Goal: Information Seeking & Learning: Learn about a topic

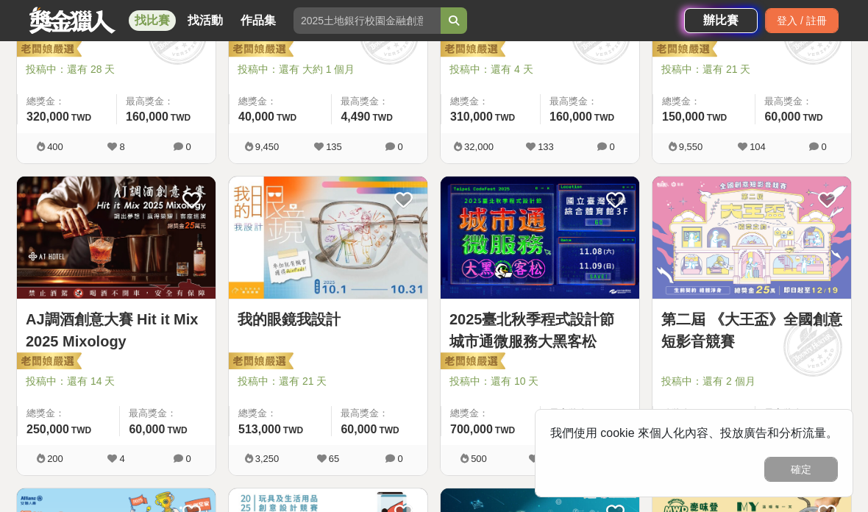
scroll to position [460, 0]
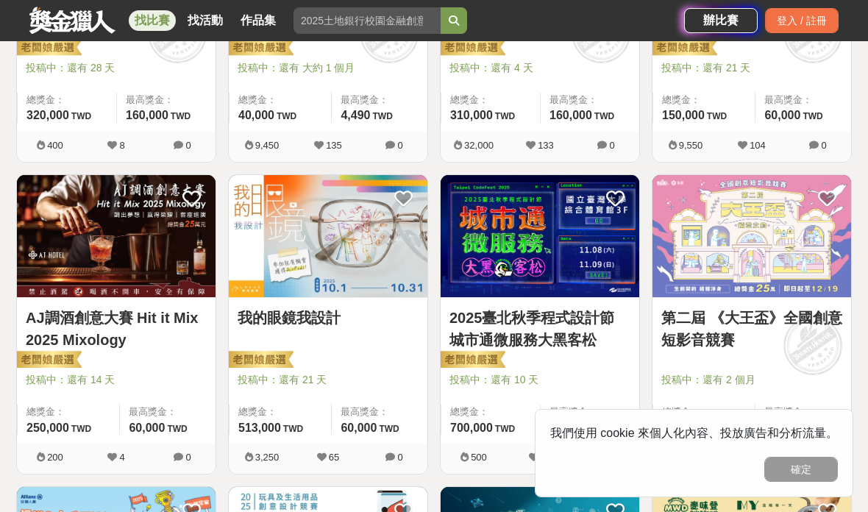
click at [265, 283] on img at bounding box center [328, 236] width 199 height 123
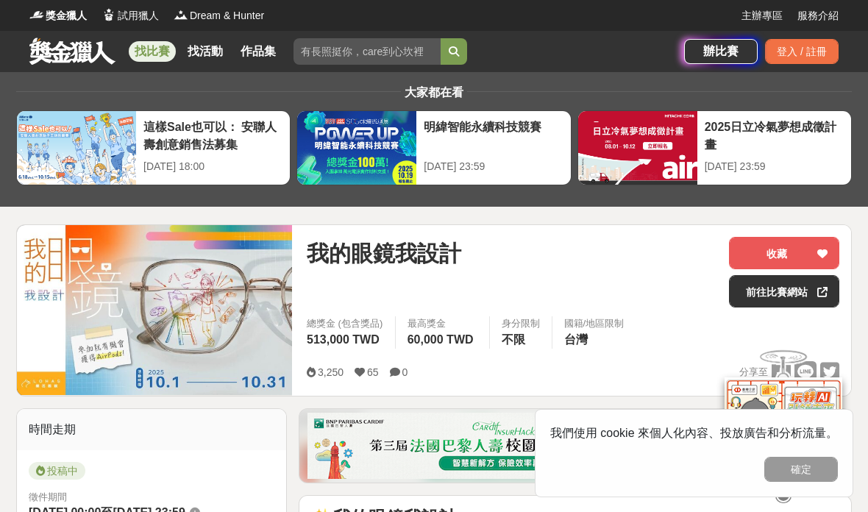
click at [791, 51] on div "登入 / 註冊" at bounding box center [802, 51] width 74 height 25
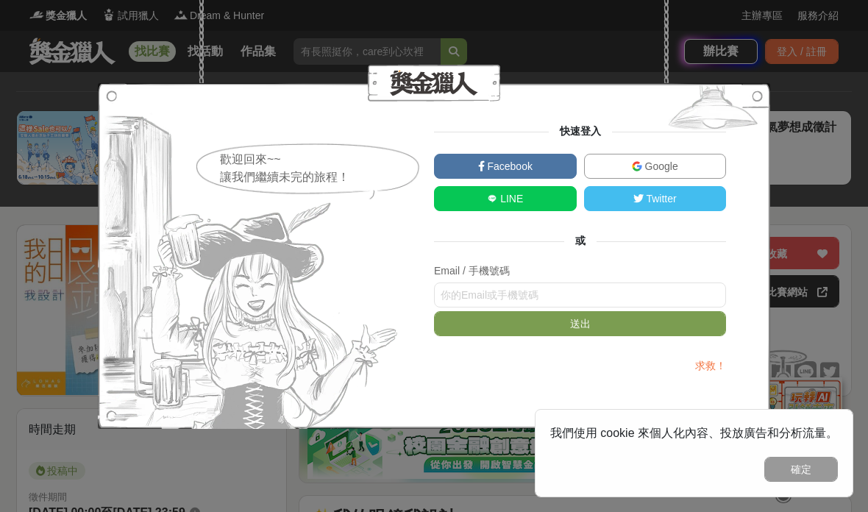
click at [661, 168] on span "Google" at bounding box center [660, 166] width 36 height 12
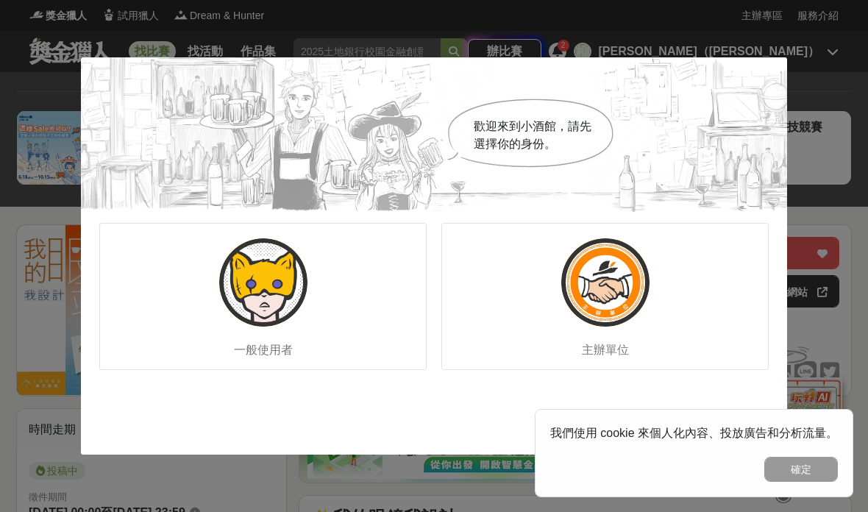
click at [379, 349] on div "一般使用者" at bounding box center [262, 296] width 327 height 147
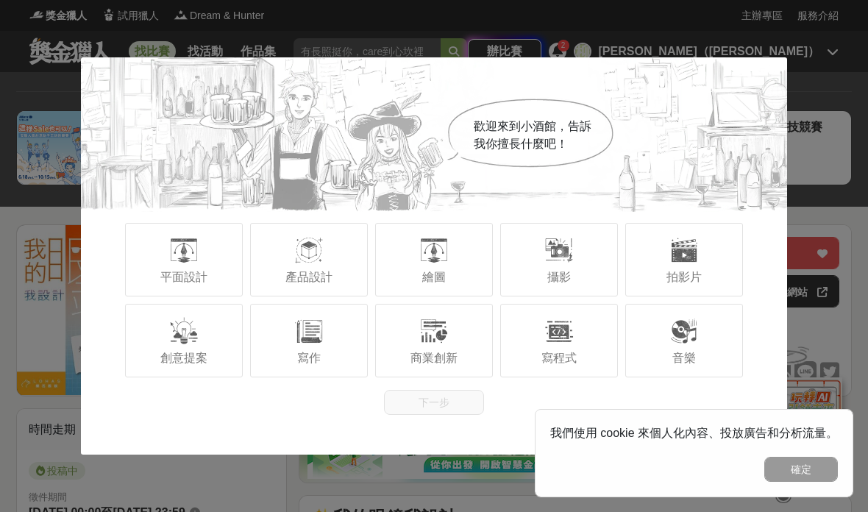
click at [454, 294] on div "繪圖" at bounding box center [434, 260] width 118 height 74
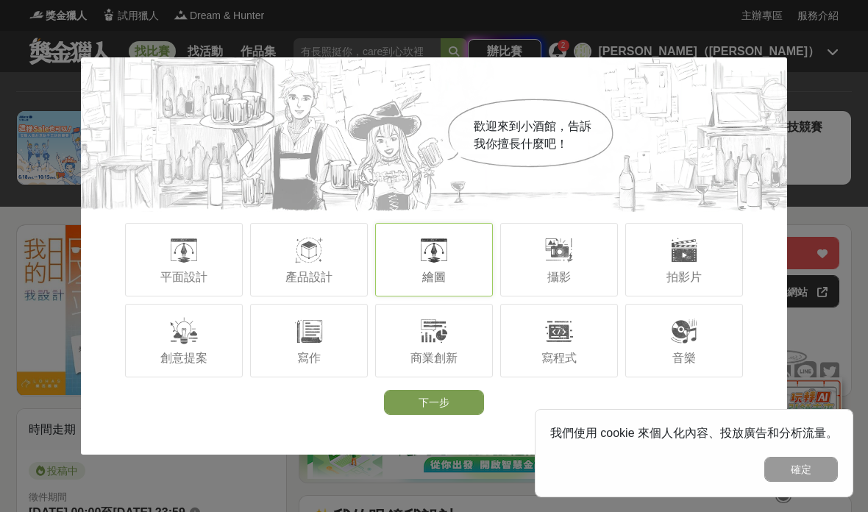
click at [317, 360] on span "寫作" at bounding box center [309, 358] width 24 height 13
click at [195, 344] on div at bounding box center [183, 330] width 29 height 29
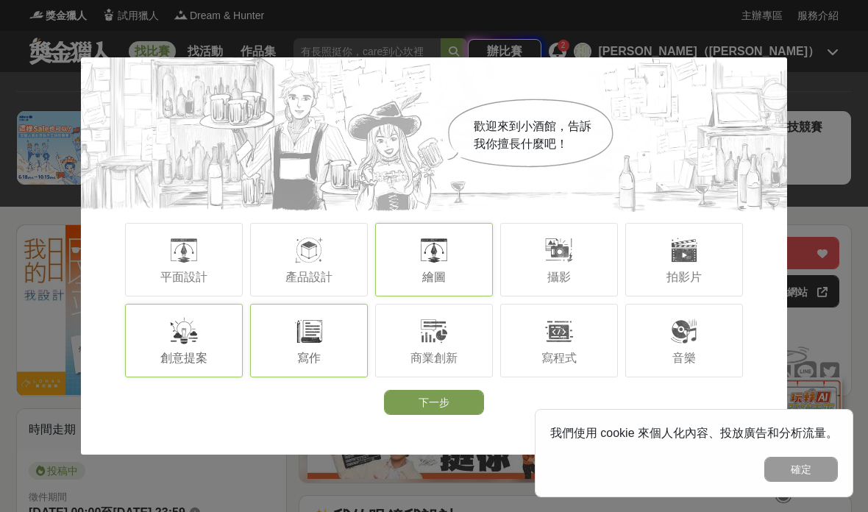
click at [433, 413] on button "下一步" at bounding box center [434, 402] width 100 height 25
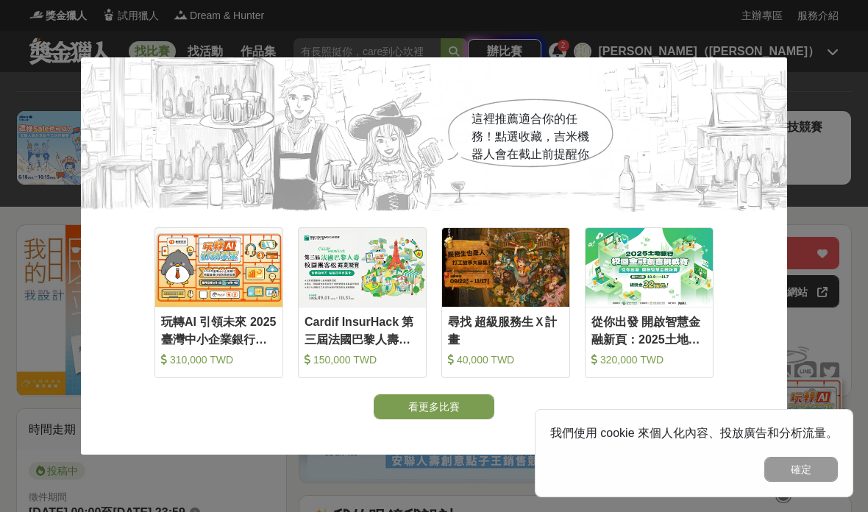
click at [797, 340] on div "這裡推薦適合你的任務！點選收藏，吉米機器人會在截止前提醒你 收藏 玩轉AI 引領未來 2025臺灣中小企業銀行校園金融科技創意挑戰賽 310,000 TWD …" at bounding box center [434, 256] width 868 height 512
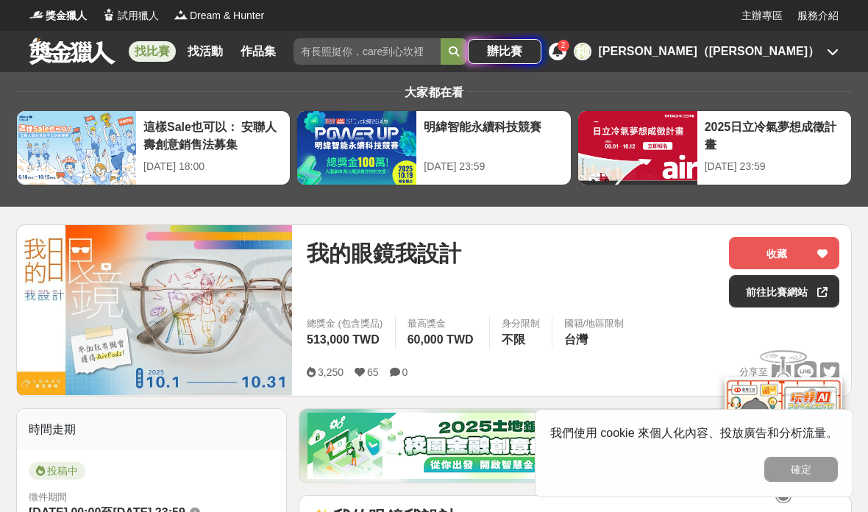
click at [797, 478] on button "確定" at bounding box center [801, 469] width 74 height 25
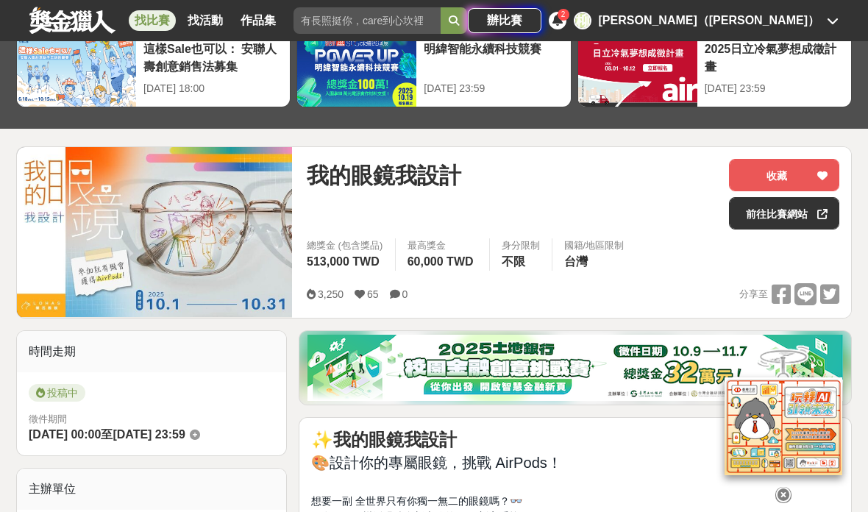
scroll to position [82, 0]
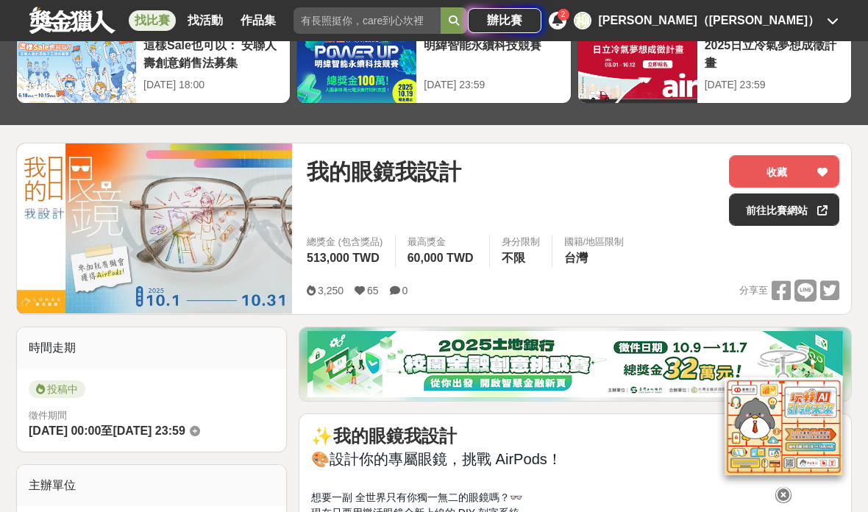
click at [768, 163] on button "收藏" at bounding box center [784, 171] width 110 height 32
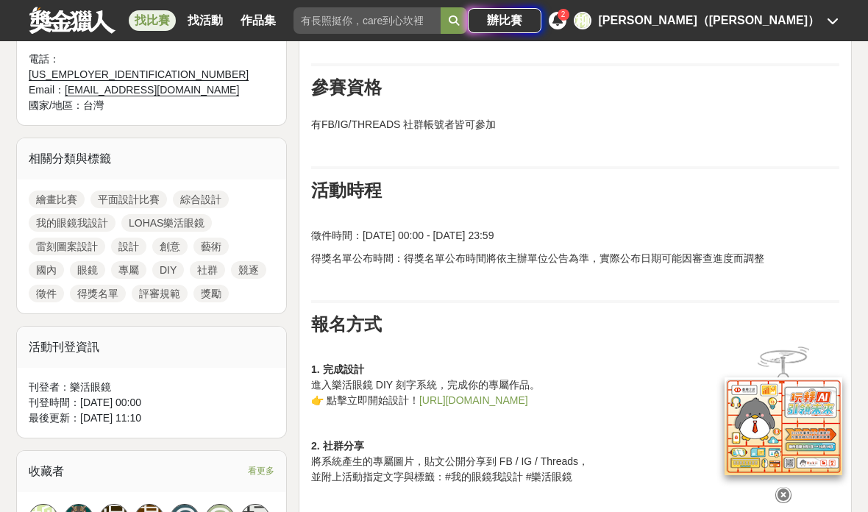
scroll to position [589, 0]
click at [473, 396] on link "https://reurl.cc/WOmd5k" at bounding box center [473, 399] width 109 height 12
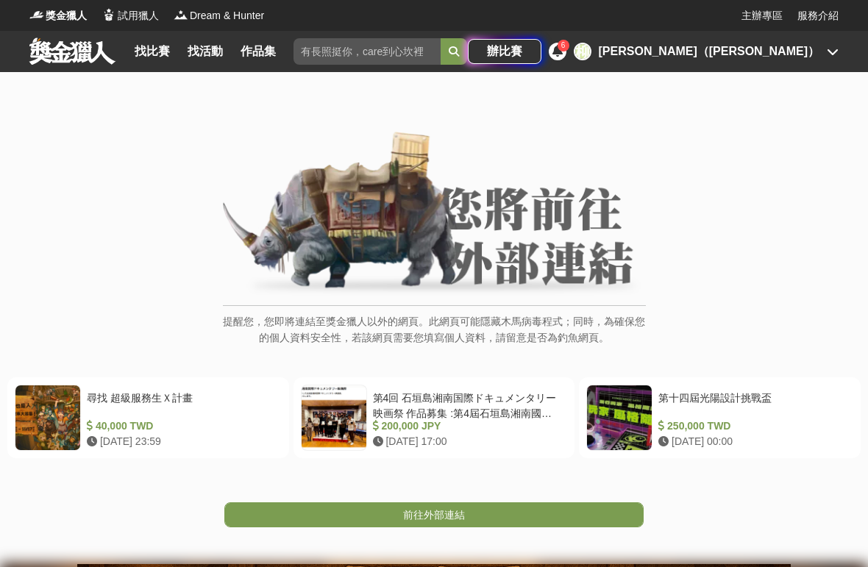
click at [149, 59] on link "找比賽" at bounding box center [152, 51] width 47 height 21
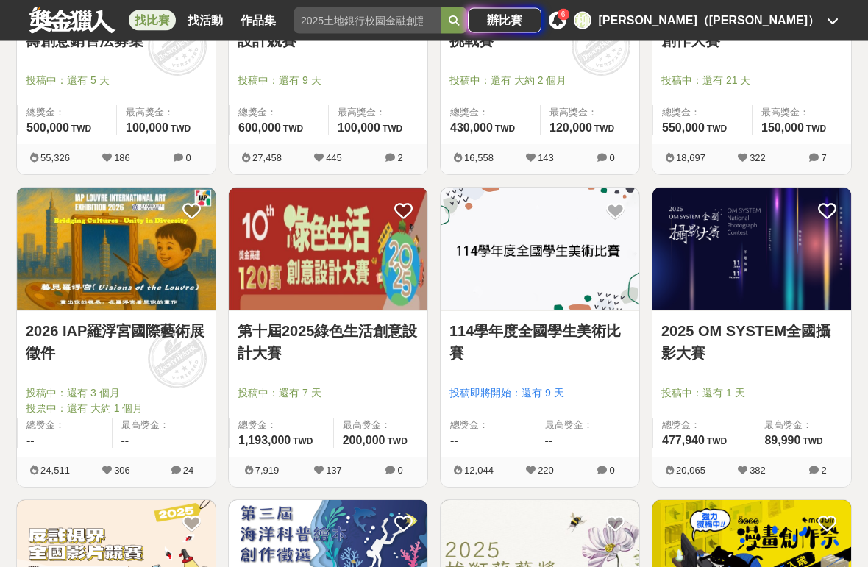
scroll to position [1152, 0]
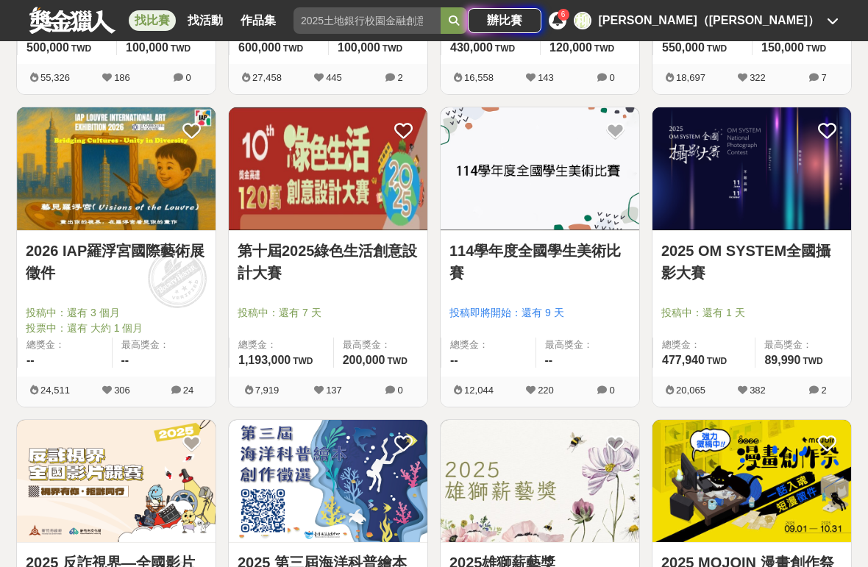
click at [509, 284] on link "114學年度全國學生美術比賽" at bounding box center [539, 262] width 181 height 44
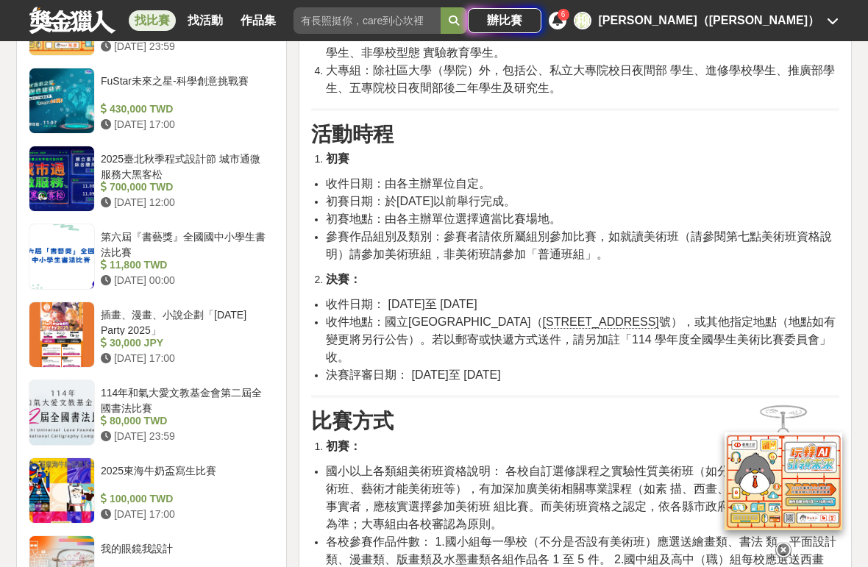
scroll to position [1330, 0]
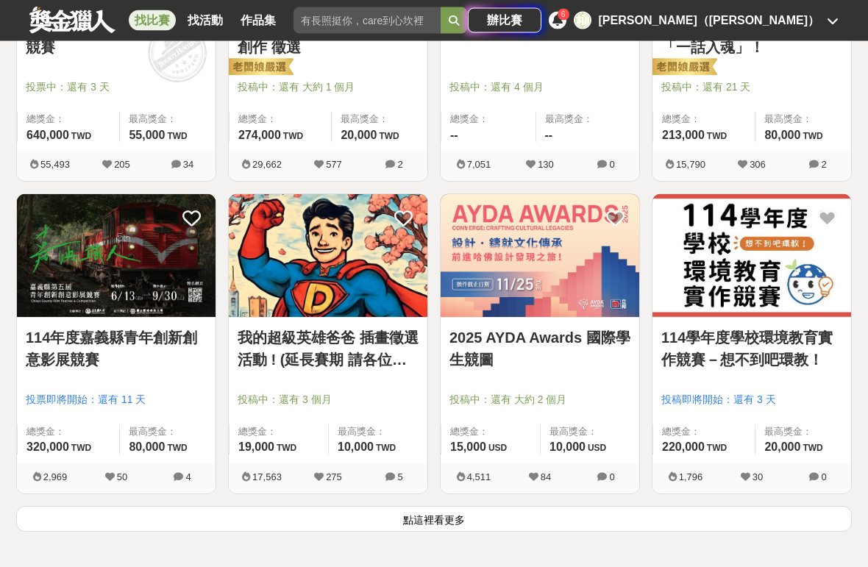
scroll to position [1690, 0]
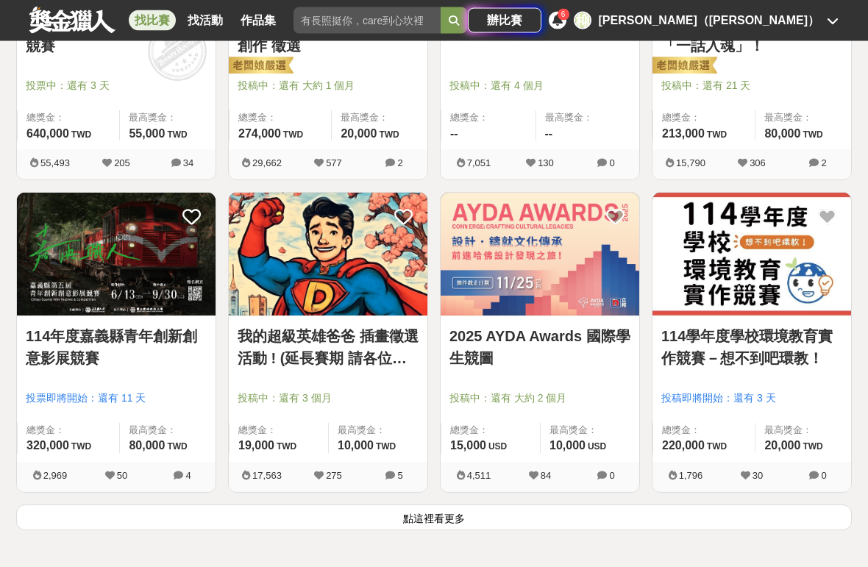
click at [295, 518] on button "點這裡看更多" at bounding box center [433, 518] width 835 height 26
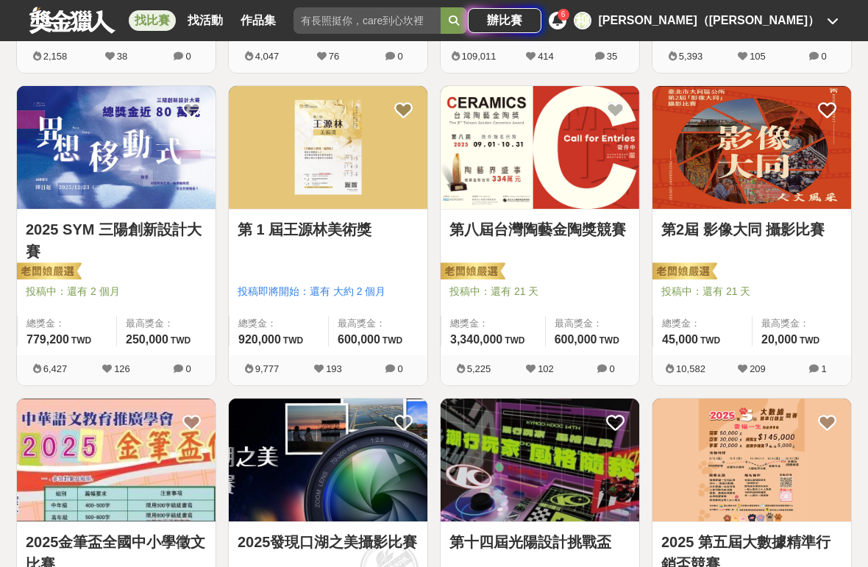
scroll to position [2423, 0]
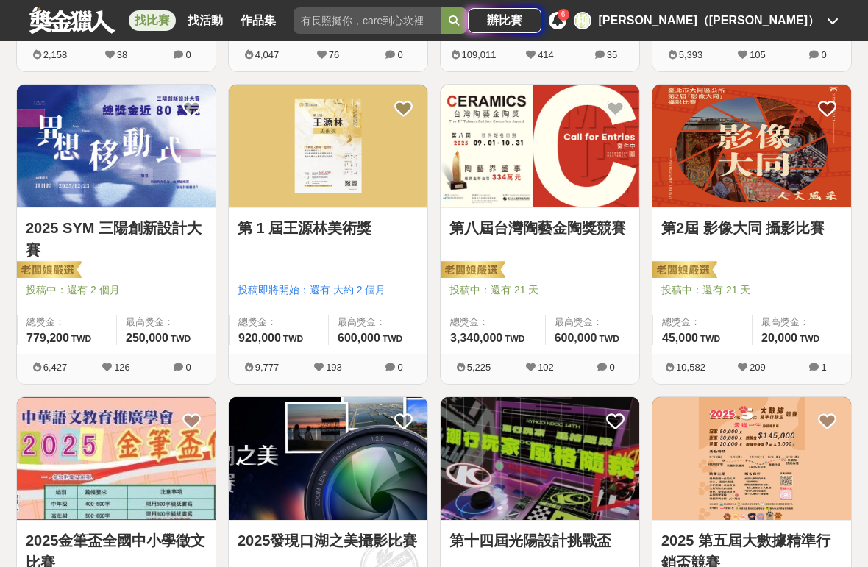
click at [257, 226] on link "第 1 屆王源林美術獎" at bounding box center [328, 228] width 181 height 22
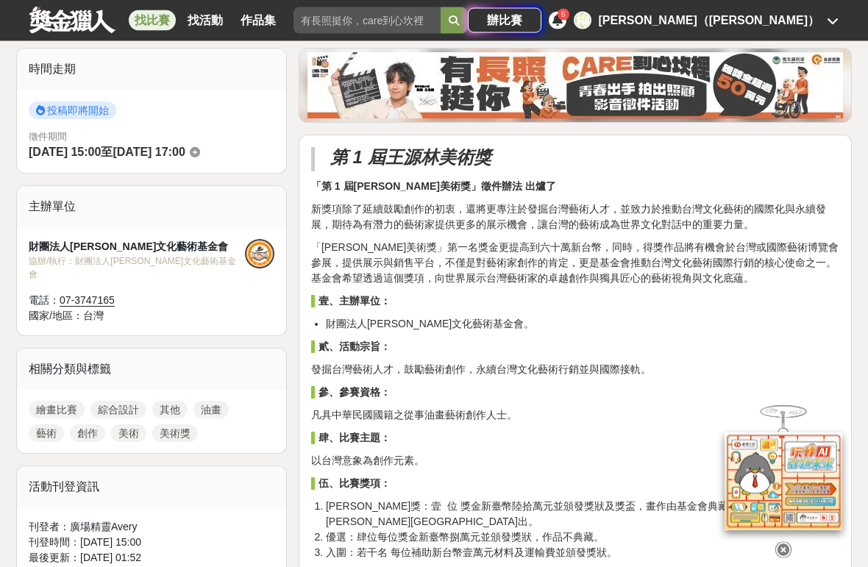
scroll to position [360, 0]
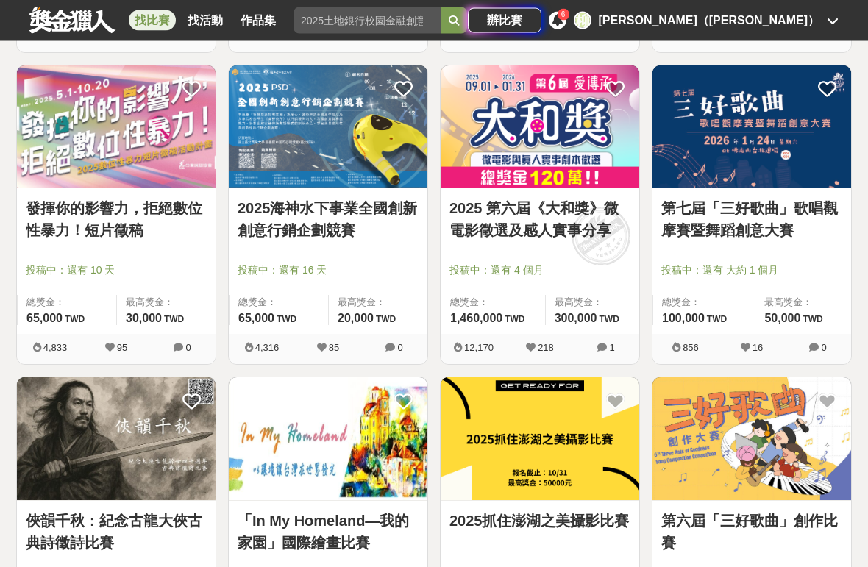
scroll to position [3067, 0]
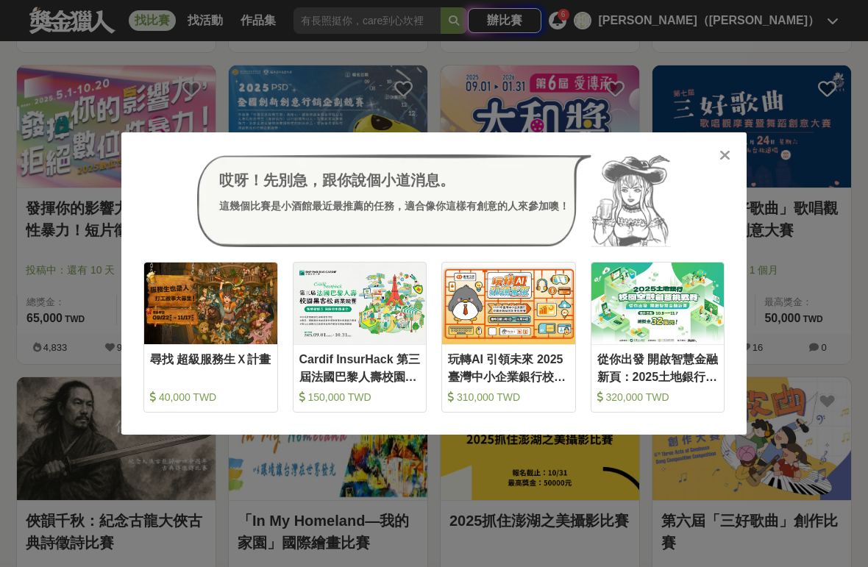
click at [717, 157] on div at bounding box center [724, 154] width 15 height 15
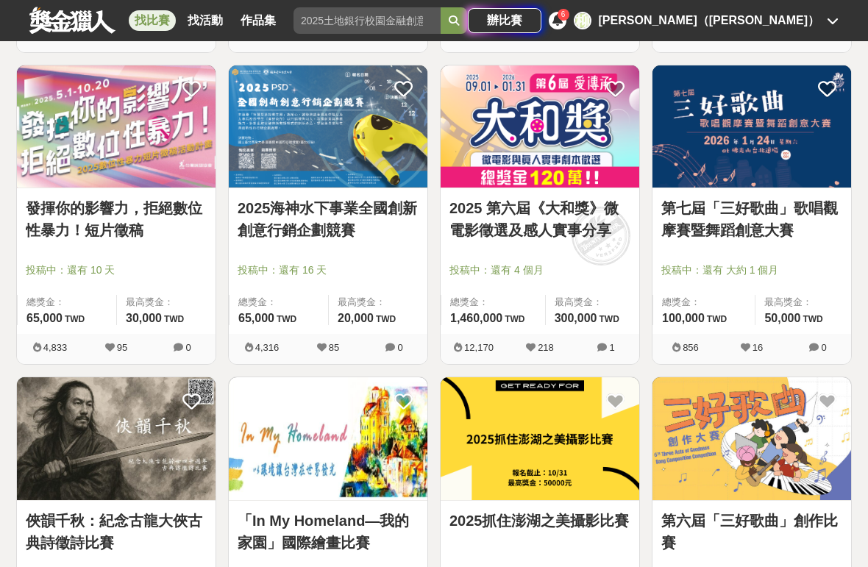
click at [749, 215] on link "第七屆「三好歌曲」歌唱觀摩賽暨舞蹈創意大賽" at bounding box center [751, 219] width 181 height 44
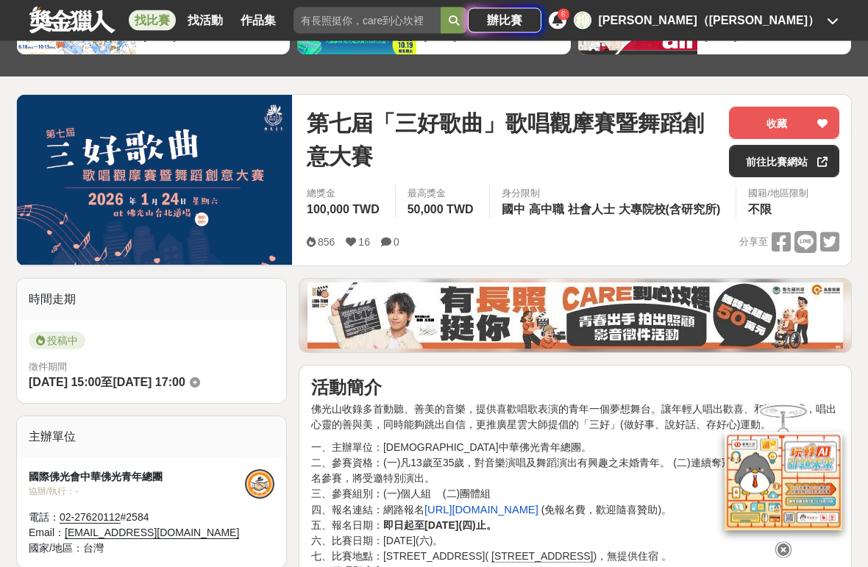
scroll to position [136, 0]
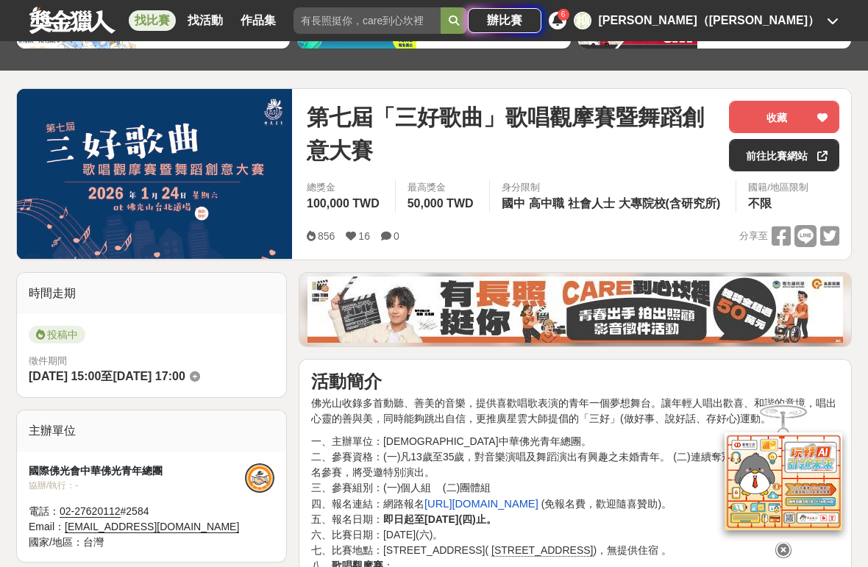
click at [803, 233] on icon at bounding box center [805, 236] width 22 height 22
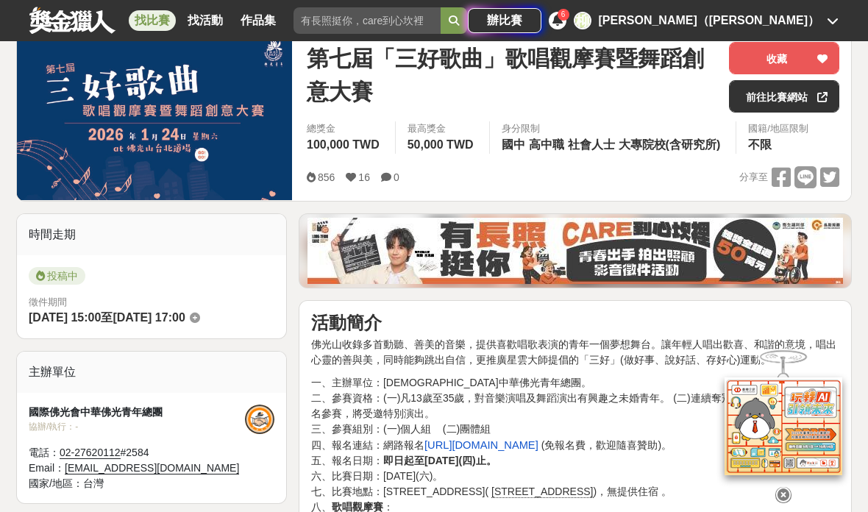
scroll to position [0, 0]
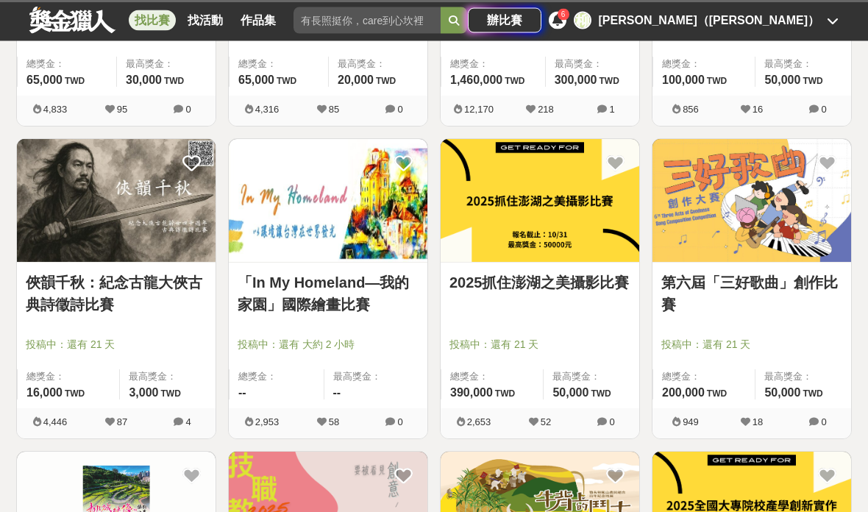
scroll to position [3319, 0]
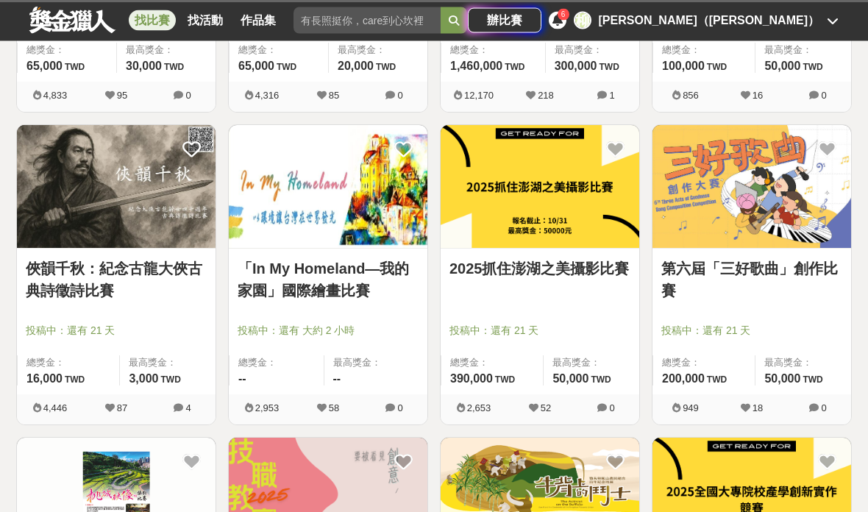
click at [99, 279] on link "俠韻千秋：紀念古龍大俠古典詩徵詩比賽" at bounding box center [116, 280] width 181 height 44
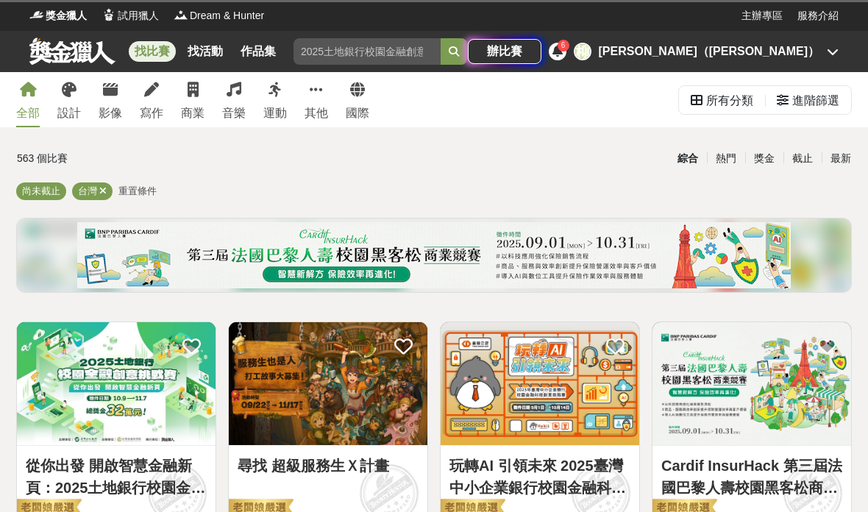
scroll to position [3378, 0]
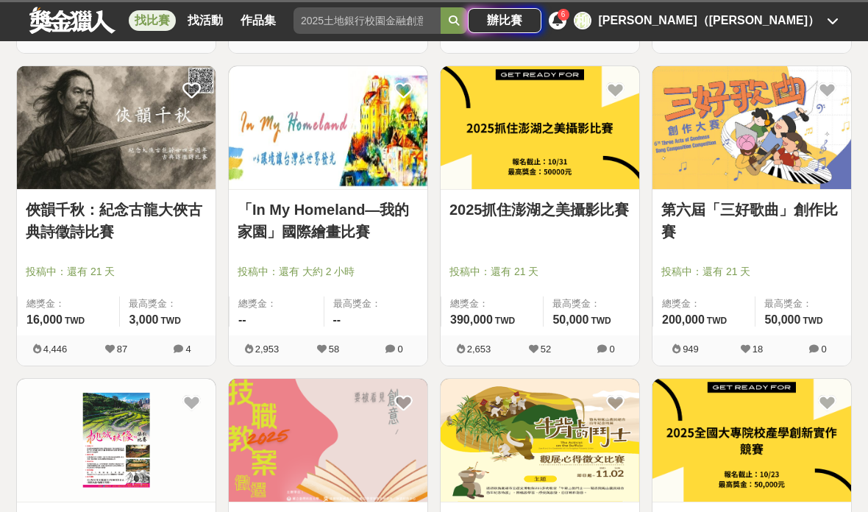
click at [90, 222] on link "俠韻千秋：紀念古龍大俠古典詩徵詩比賽" at bounding box center [116, 221] width 181 height 44
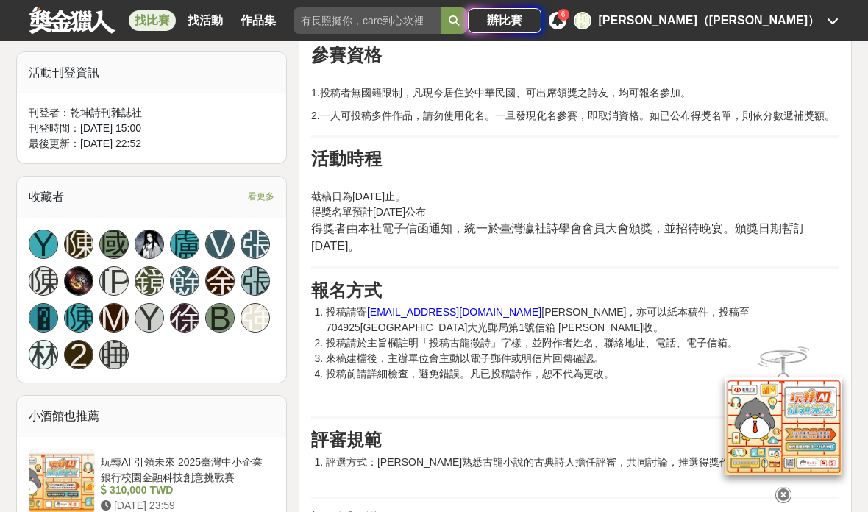
scroll to position [906, 0]
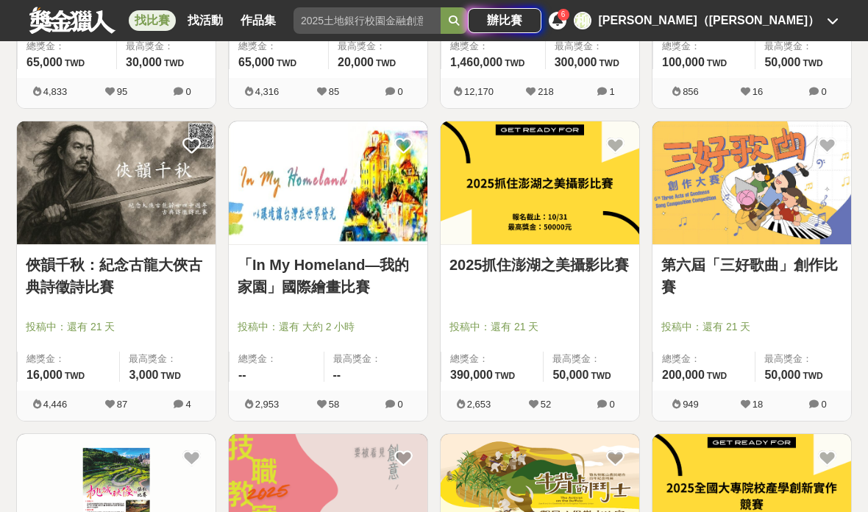
click at [272, 260] on link "「In My Homeland—我的家園」國際繪畫比賽" at bounding box center [328, 276] width 181 height 44
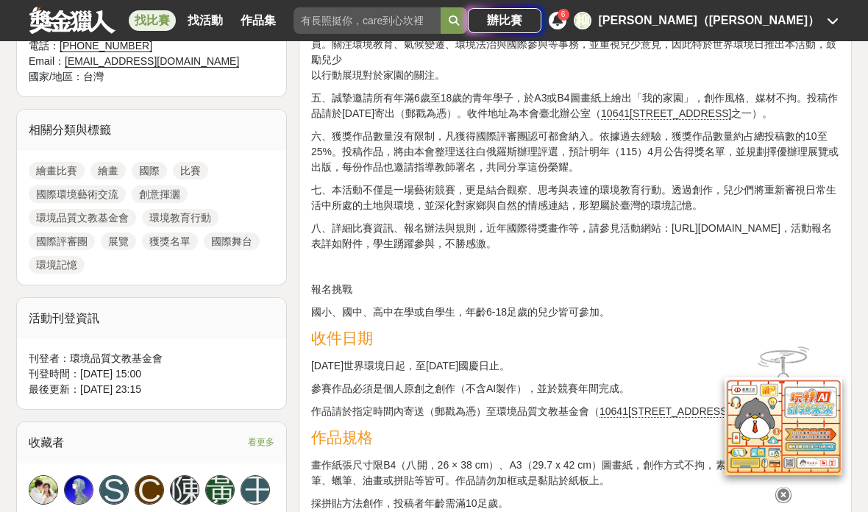
scroll to position [647, 0]
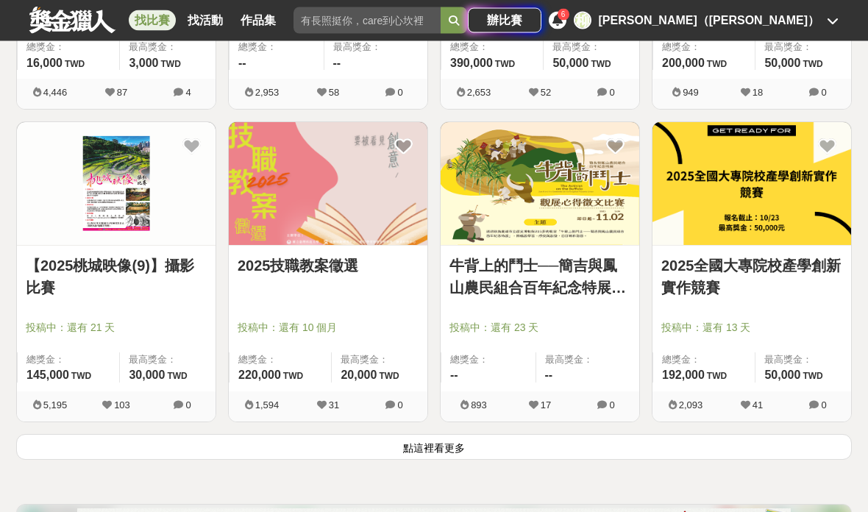
scroll to position [3635, 0]
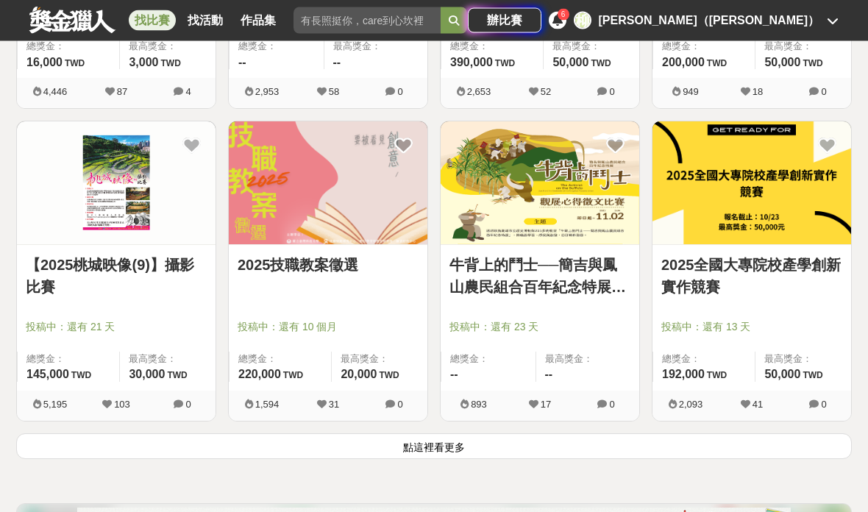
click at [266, 441] on button "點這裡看更多" at bounding box center [433, 447] width 835 height 26
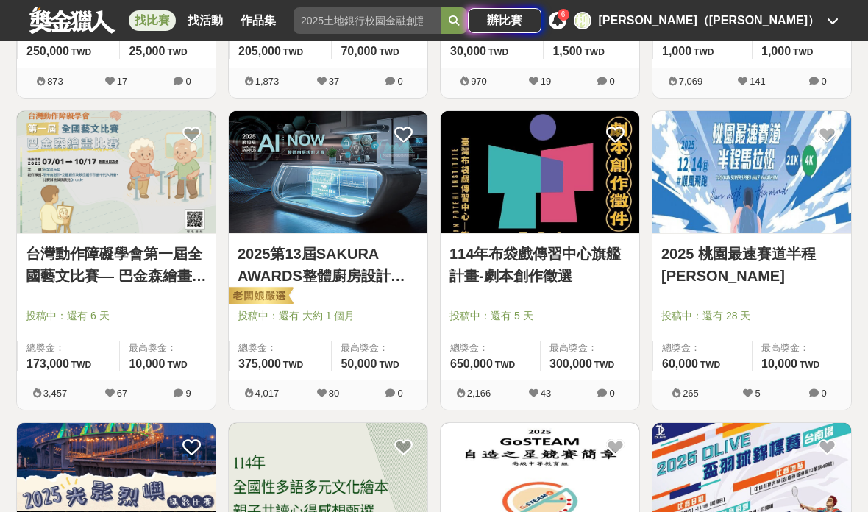
scroll to position [4898, 0]
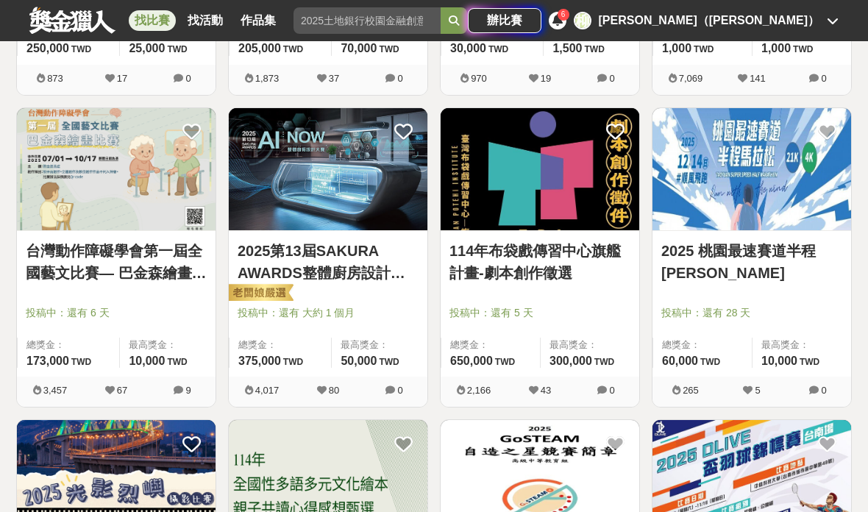
click at [499, 253] on link "114年布袋戲傳習中心旗艦計畫-劇本創作徵選" at bounding box center [539, 262] width 181 height 44
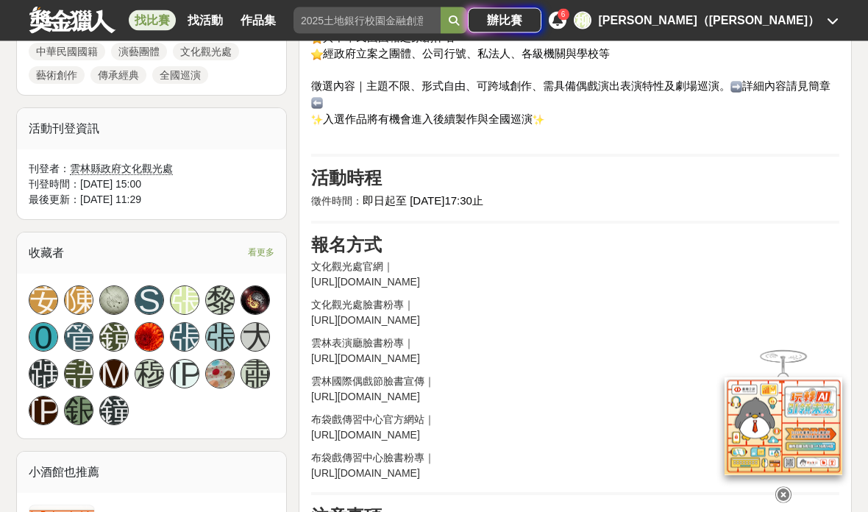
scroll to position [746, 0]
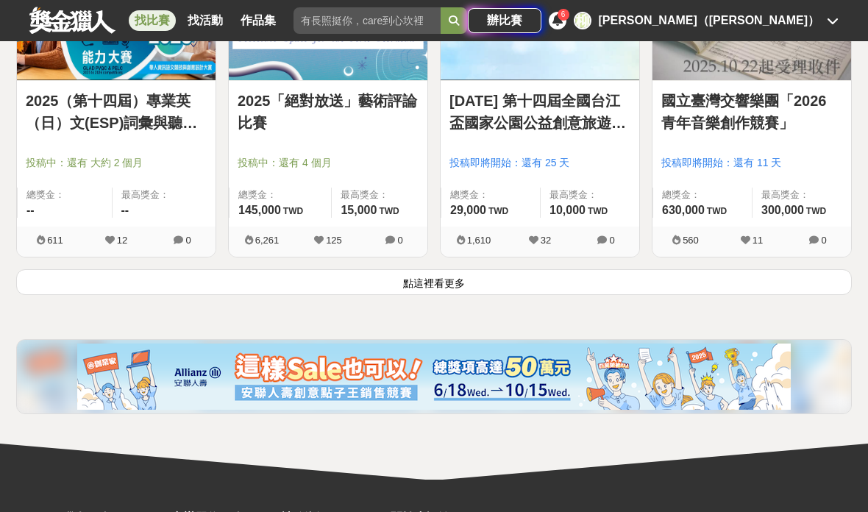
scroll to position [5696, 0]
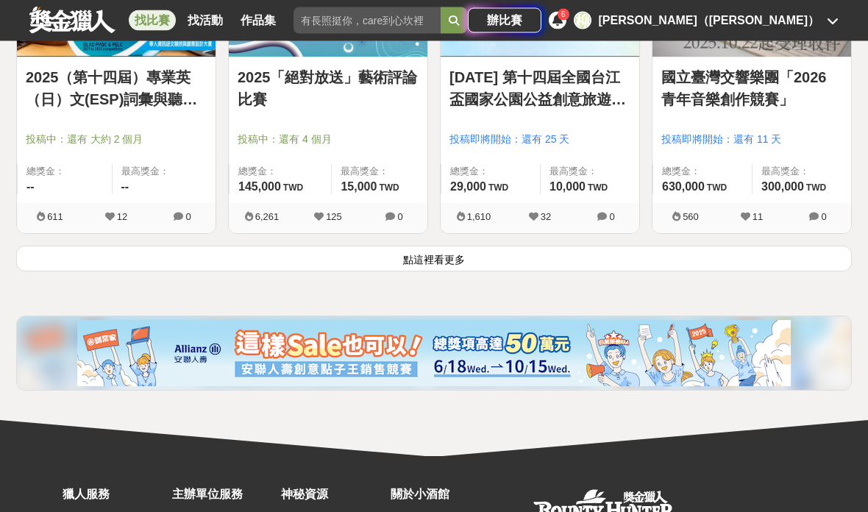
click at [146, 251] on button "點這裡看更多" at bounding box center [433, 259] width 835 height 26
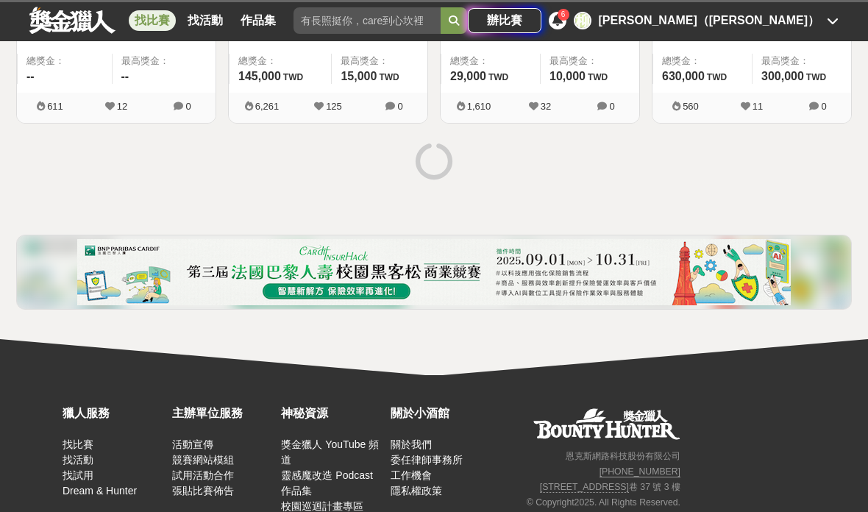
scroll to position [5813, 0]
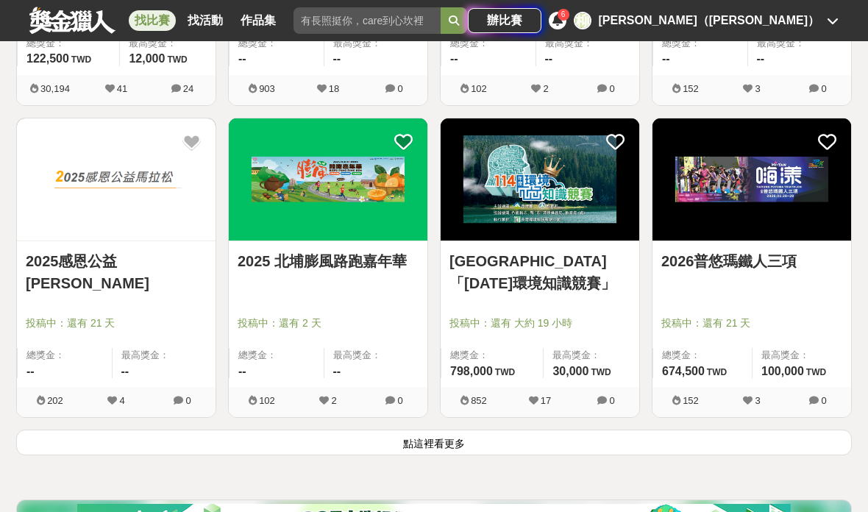
click at [158, 440] on button "點這裡看更多" at bounding box center [433, 442] width 835 height 26
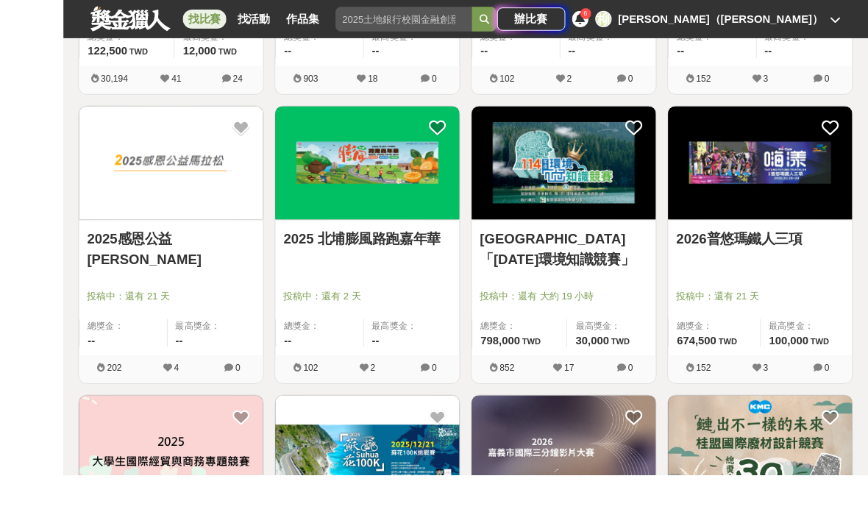
scroll to position [7439, 0]
